Goal: Check status: Check status

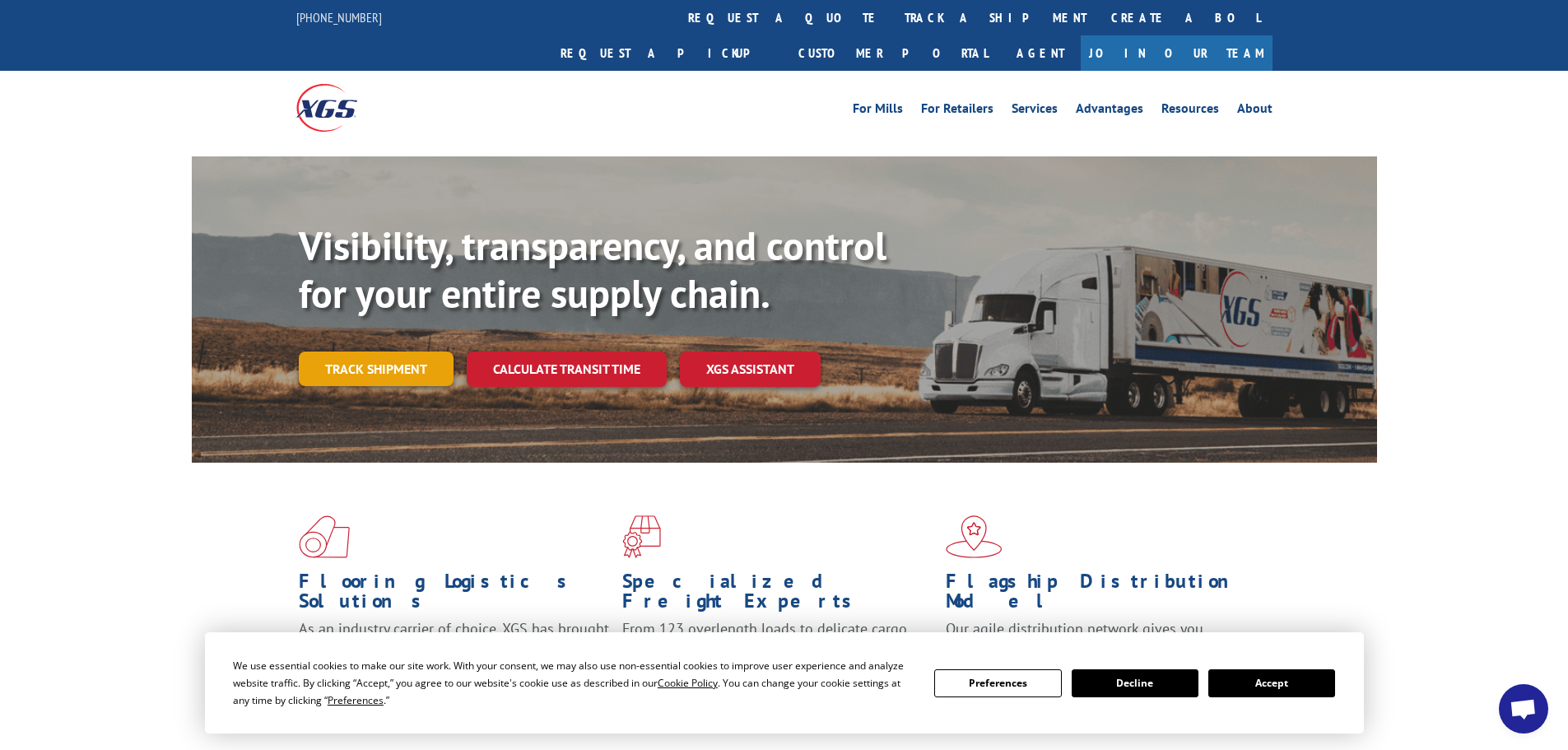
click at [386, 351] on link "Track shipment" at bounding box center [375, 369] width 155 height 35
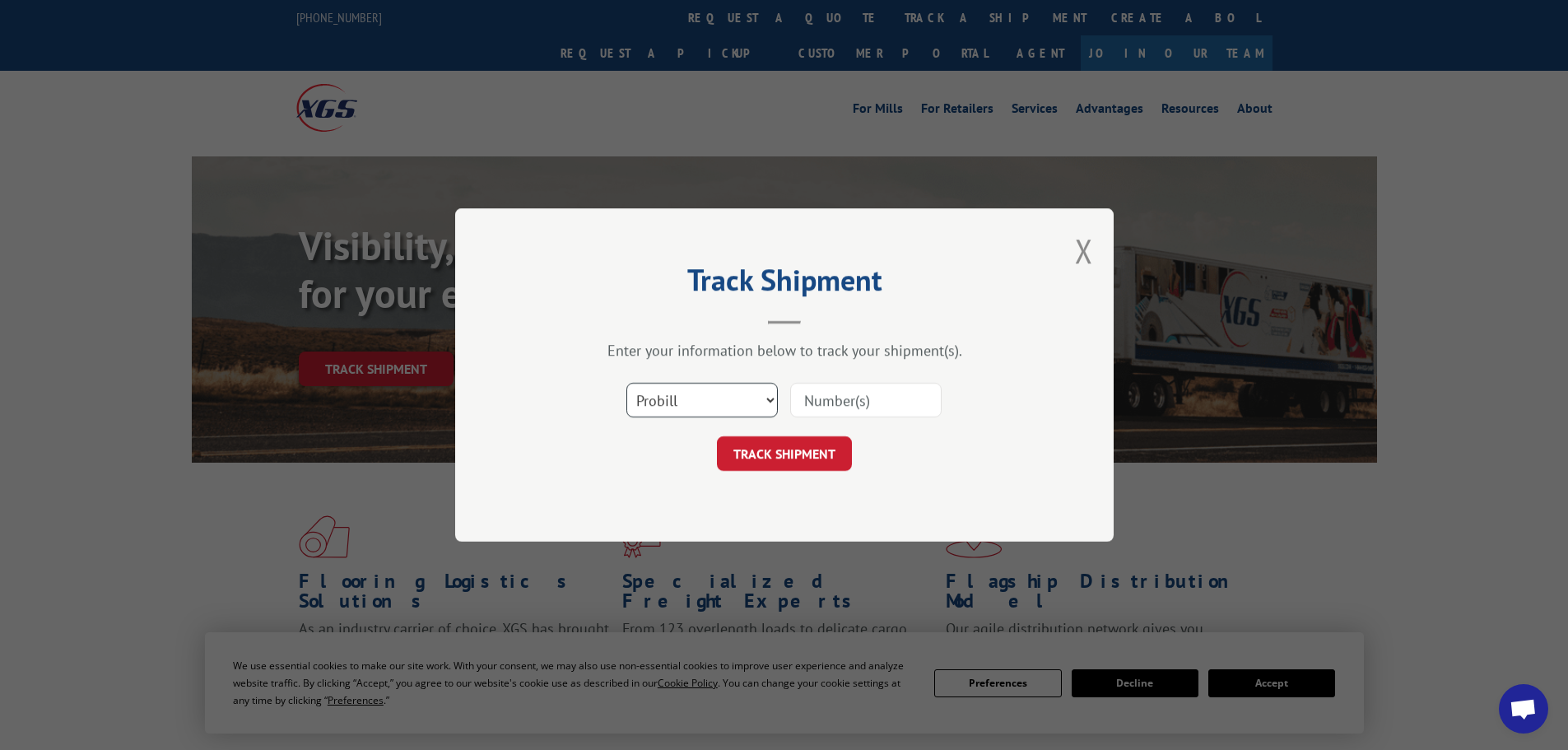
click at [683, 394] on select "Select category... Probill BOL PO" at bounding box center [701, 400] width 151 height 35
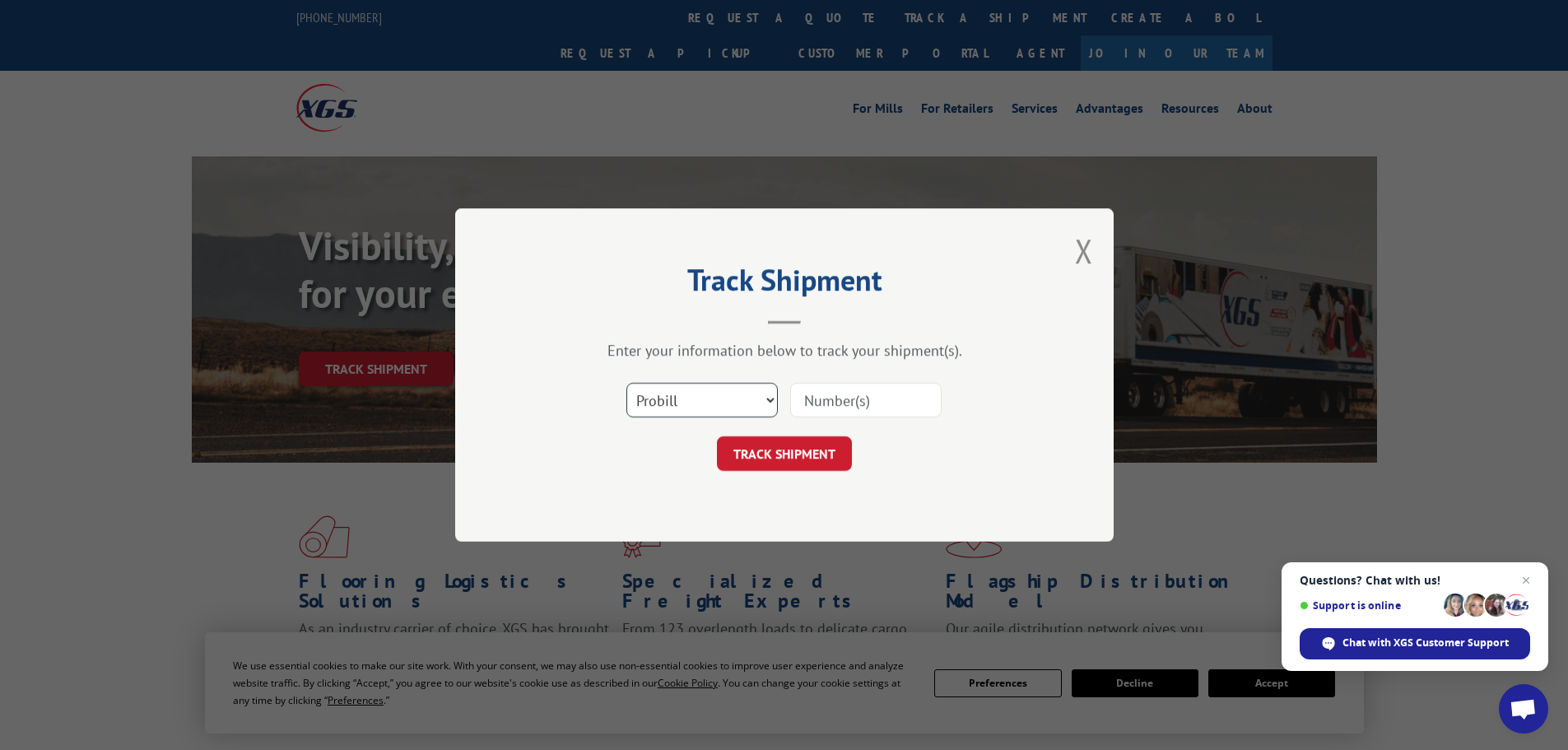
select select "po"
click at [626, 383] on select "Select category... Probill BOL PO" at bounding box center [701, 400] width 151 height 35
click at [821, 404] on input at bounding box center [865, 400] width 151 height 35
type input "11528027"
click button "TRACK SHIPMENT" at bounding box center [784, 453] width 135 height 35
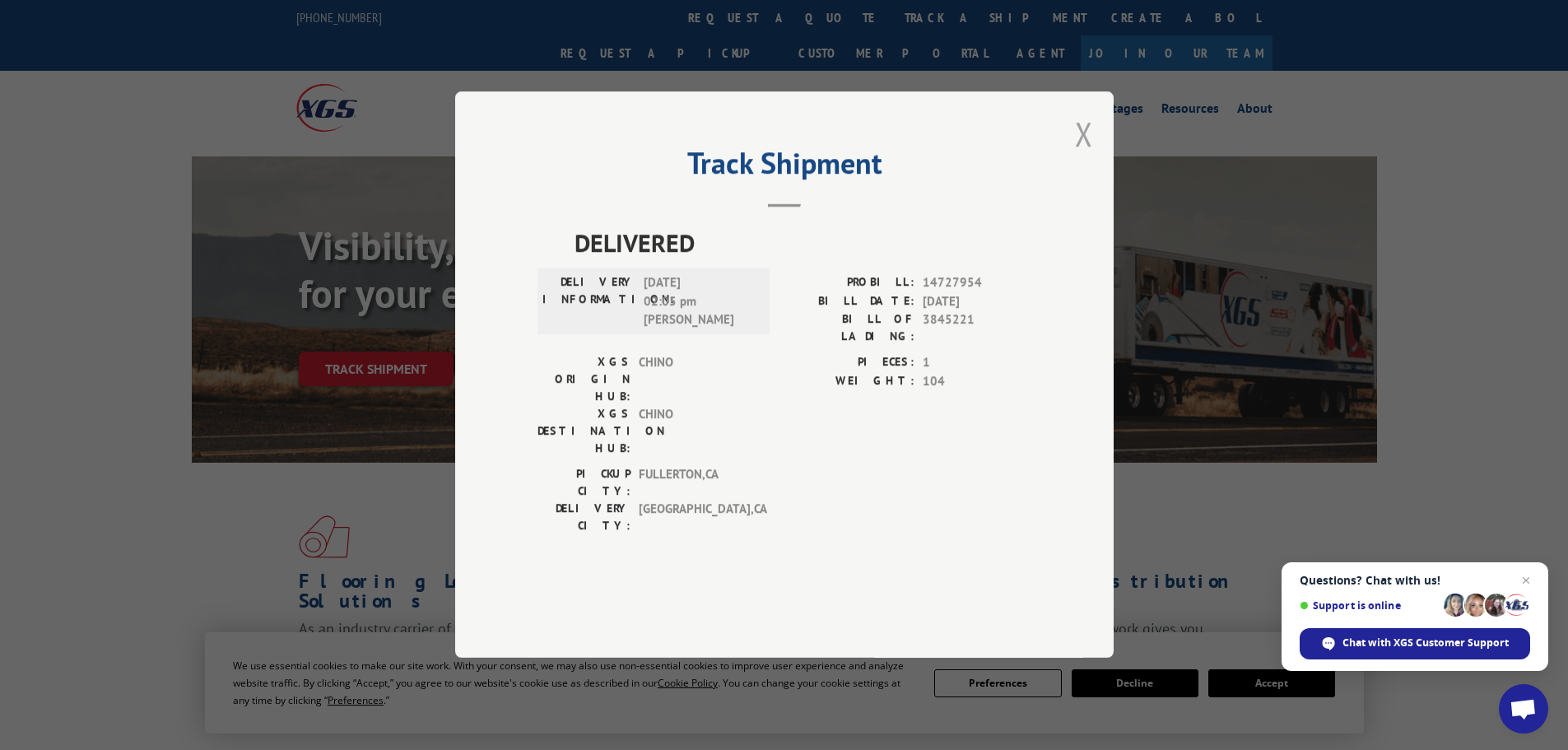
click at [1089, 155] on button "Close modal" at bounding box center [1084, 133] width 18 height 44
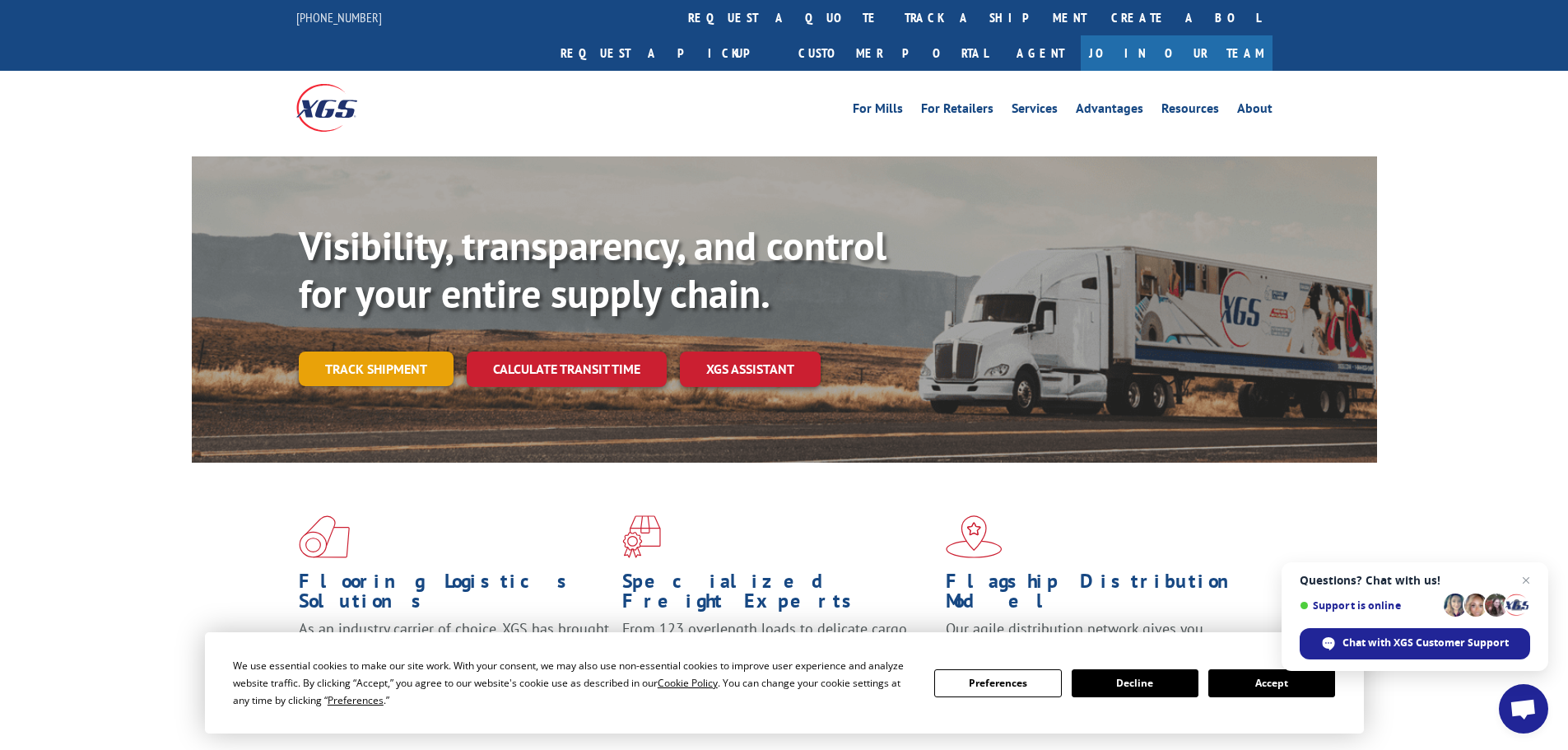
click at [394, 351] on link "Track shipment" at bounding box center [375, 369] width 155 height 35
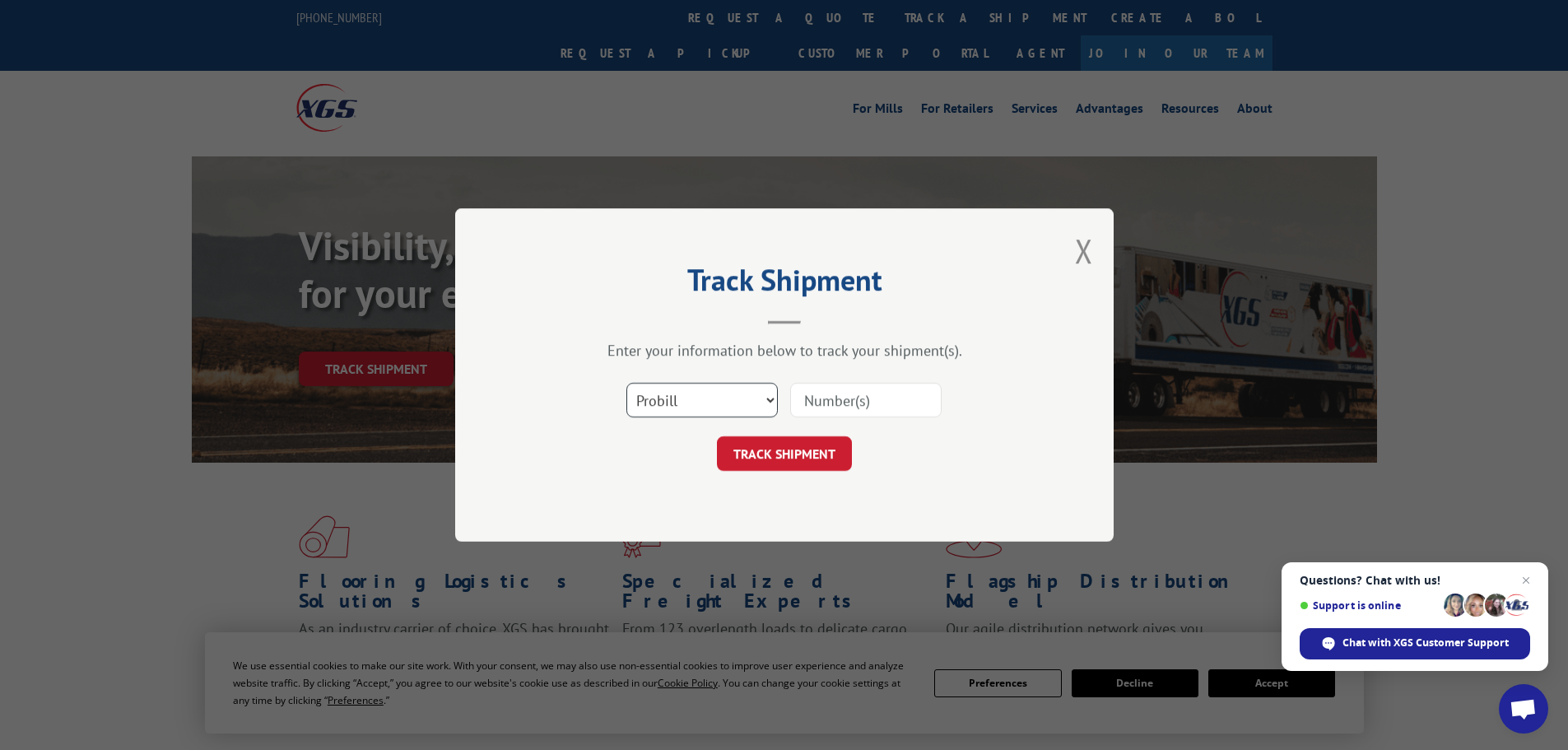
click at [702, 404] on select "Select category... Probill BOL PO" at bounding box center [701, 400] width 151 height 35
select select "bol"
click at [626, 383] on select "Select category... Probill BOL PO" at bounding box center [701, 400] width 151 height 35
click at [838, 400] on input at bounding box center [865, 400] width 151 height 35
type input "6009859"
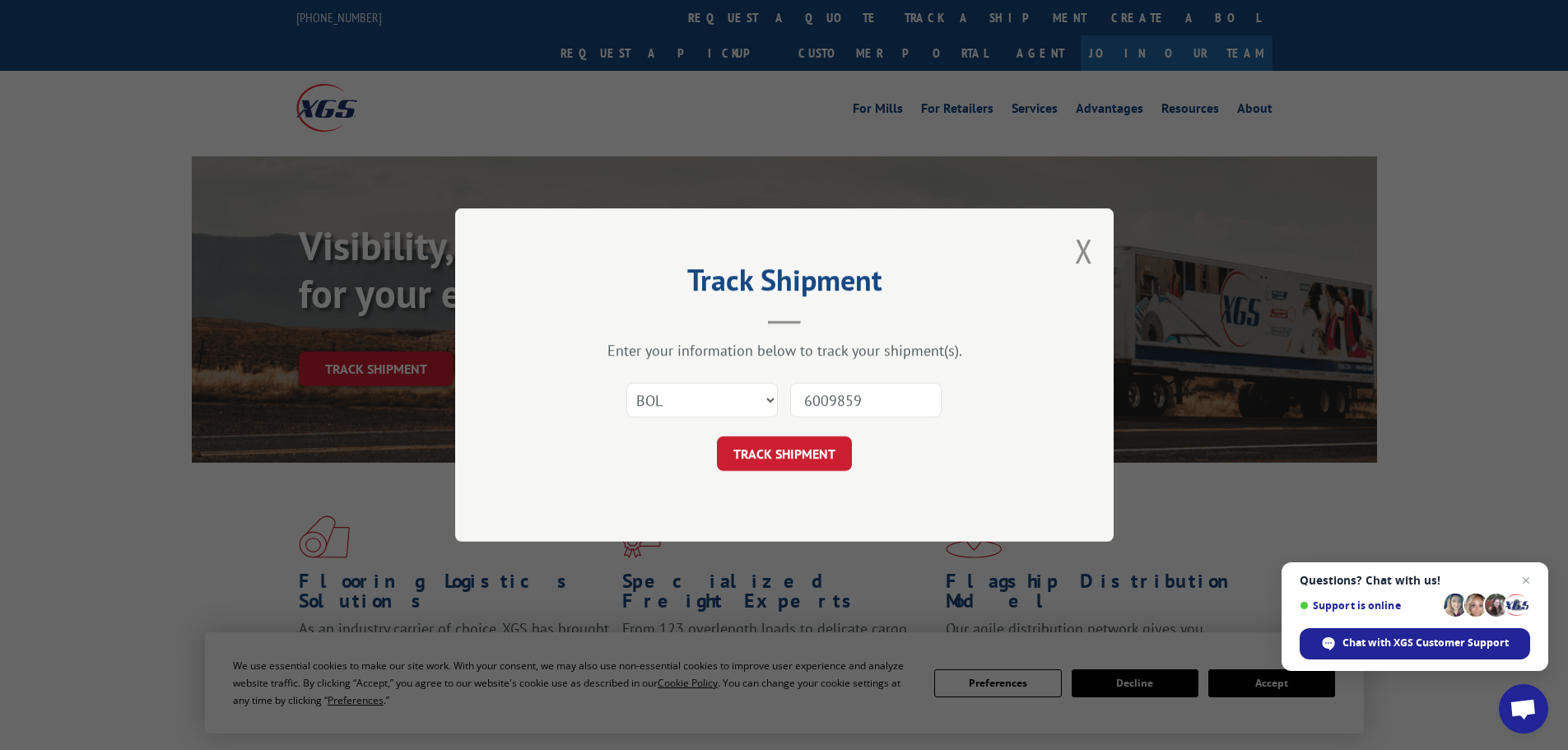
click button "TRACK SHIPMENT" at bounding box center [784, 453] width 135 height 35
